Goal: Task Accomplishment & Management: Use online tool/utility

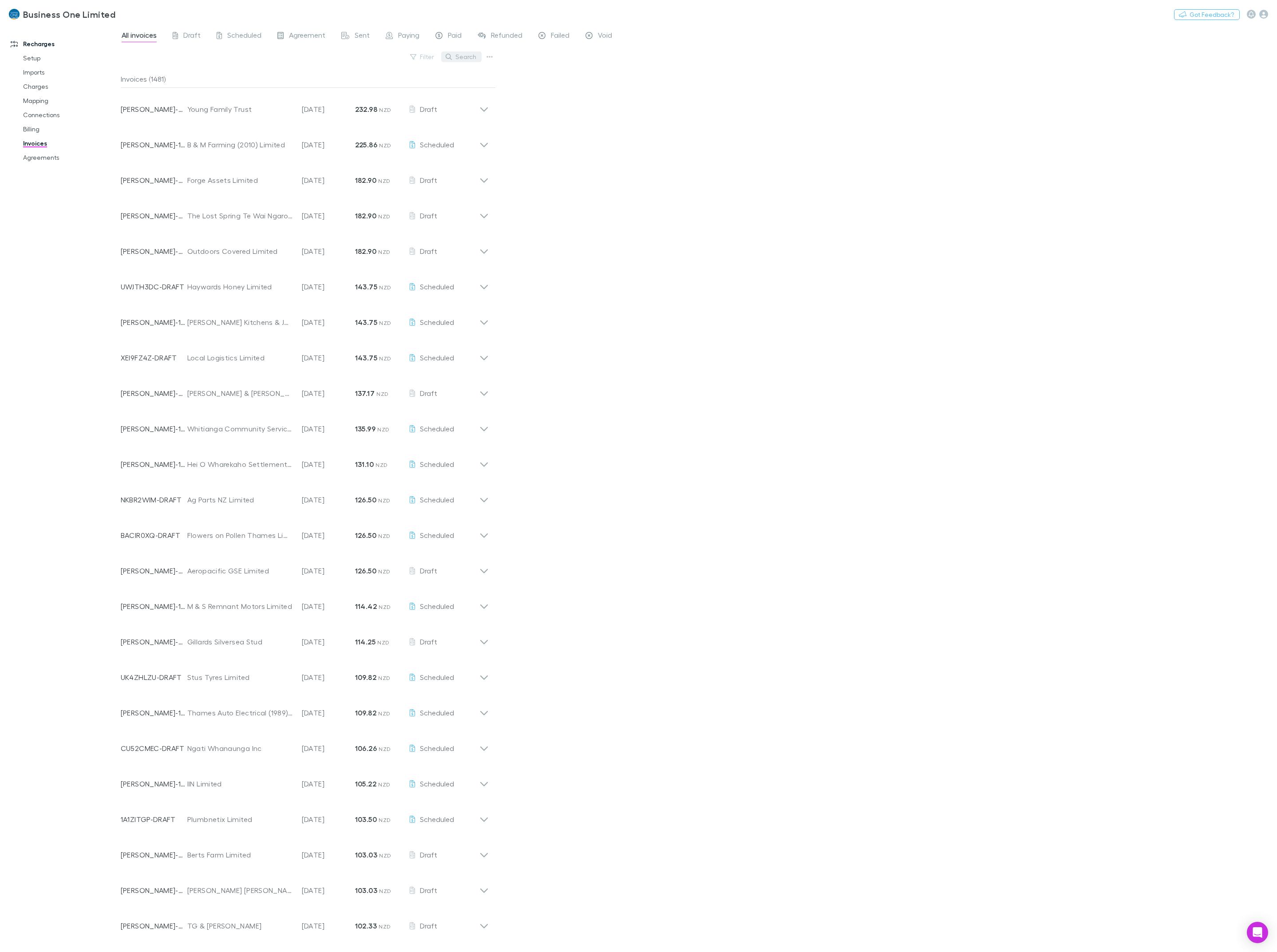
click at [460, 55] on button "Search" at bounding box center [461, 57] width 41 height 11
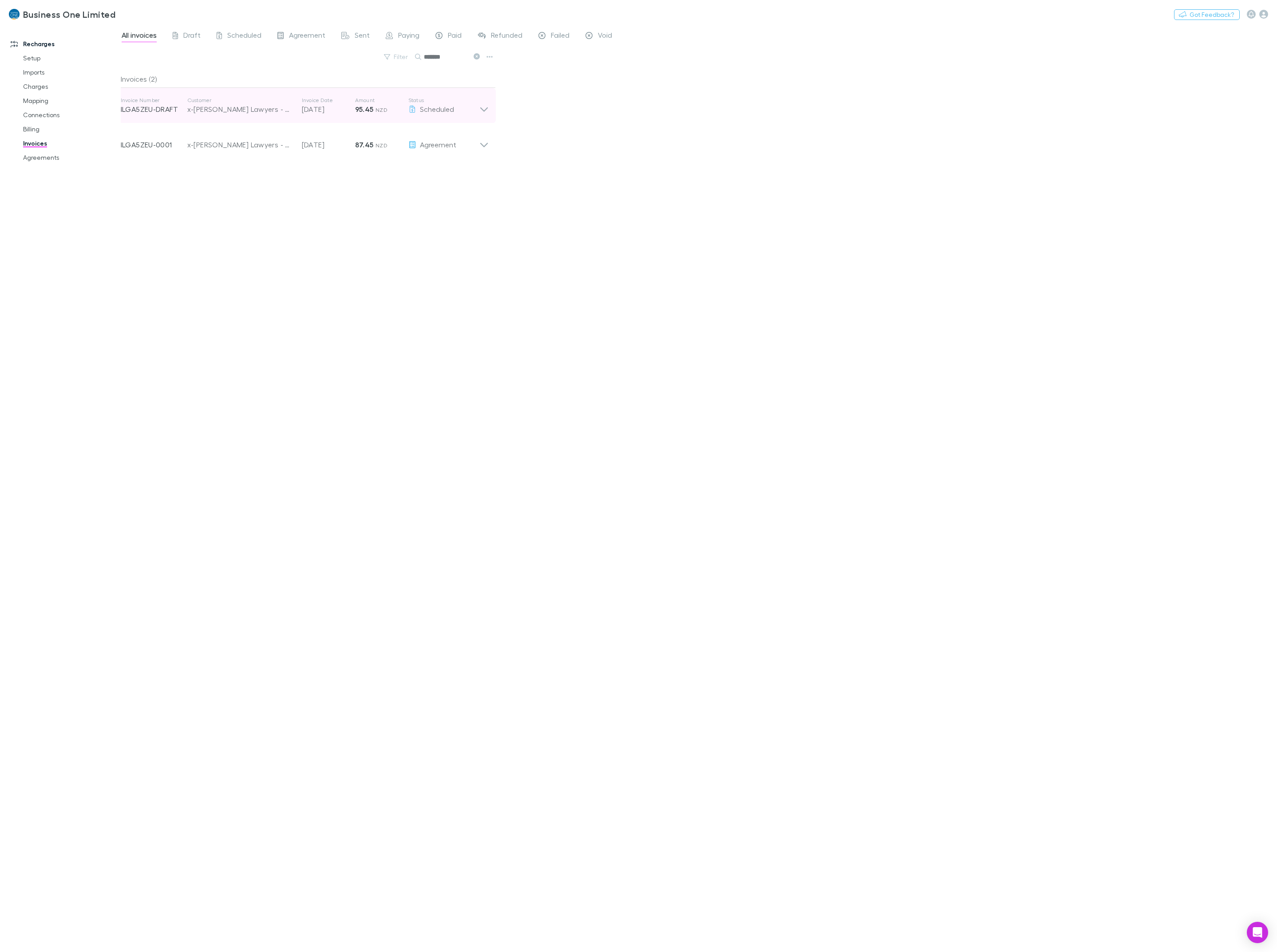
type input "*******"
click at [480, 103] on icon at bounding box center [484, 106] width 10 height 18
click at [472, 131] on button "Send now" at bounding box center [467, 133] width 44 height 13
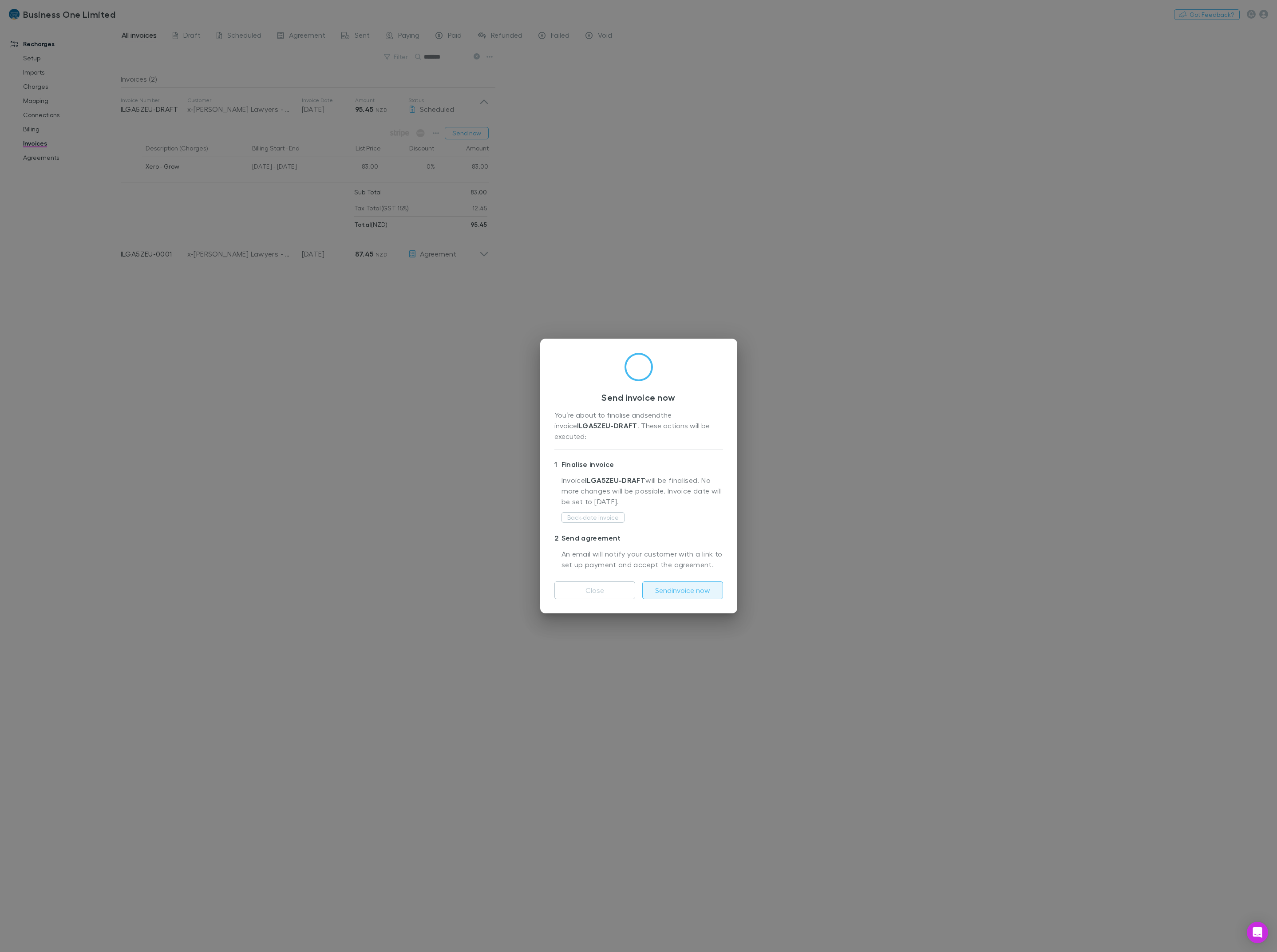
click at [665, 588] on button "Send invoice now" at bounding box center [682, 590] width 81 height 18
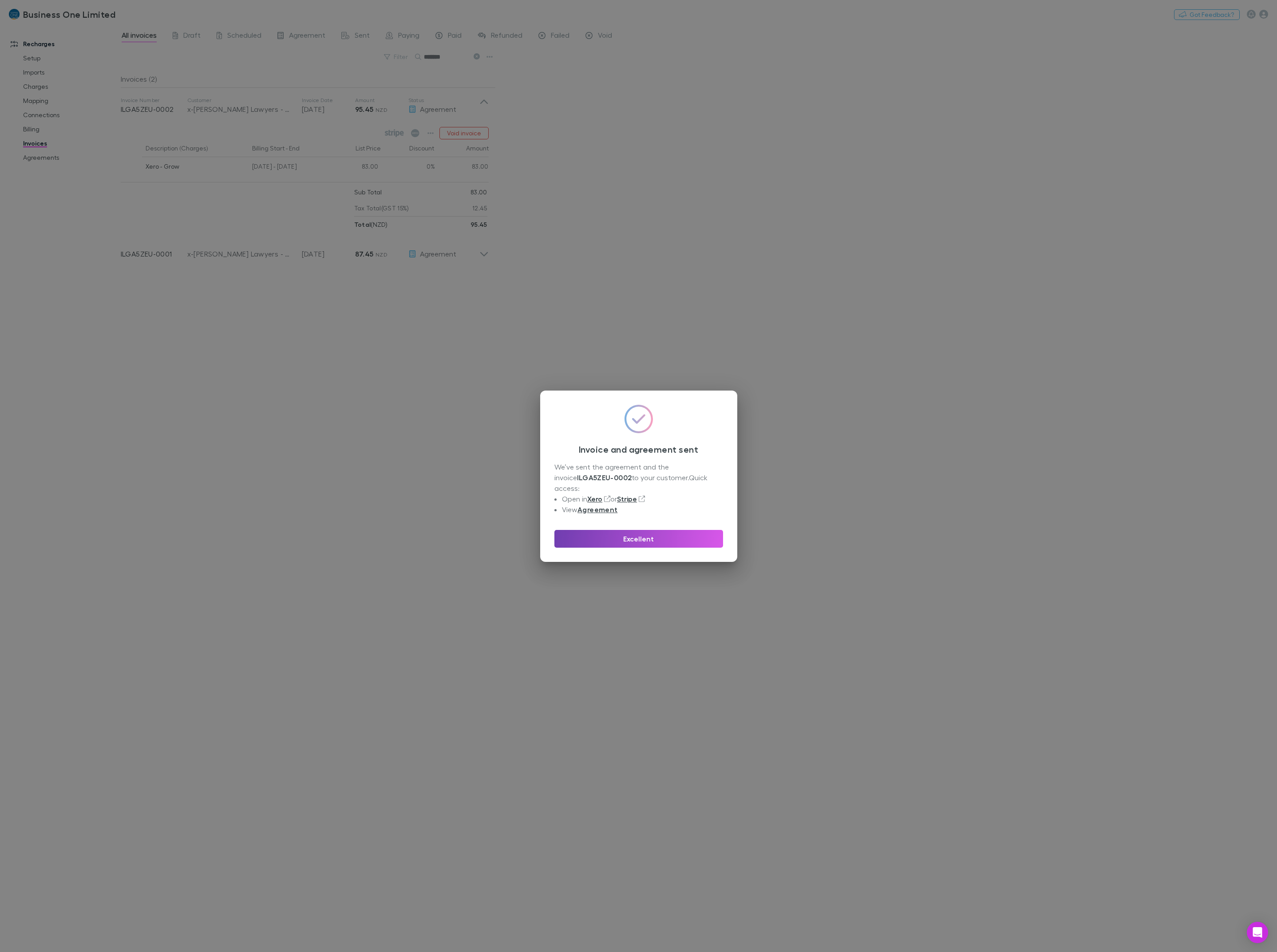
click at [595, 531] on button "Excellent" at bounding box center [638, 539] width 169 height 18
